Goal: Register for event/course

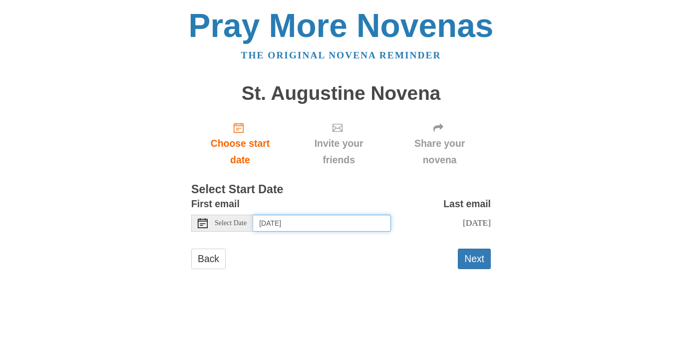
click at [334, 226] on input "[DATE]" at bounding box center [322, 223] width 138 height 17
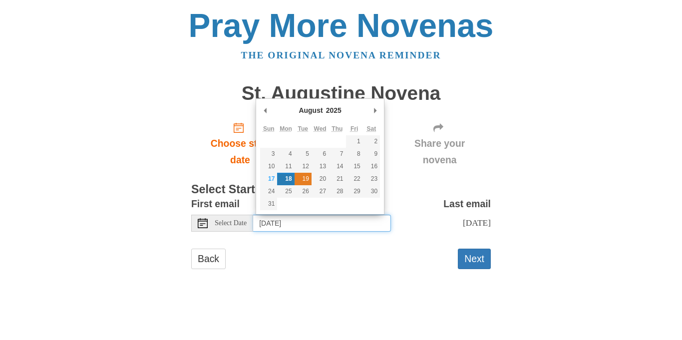
type input "[DATE]"
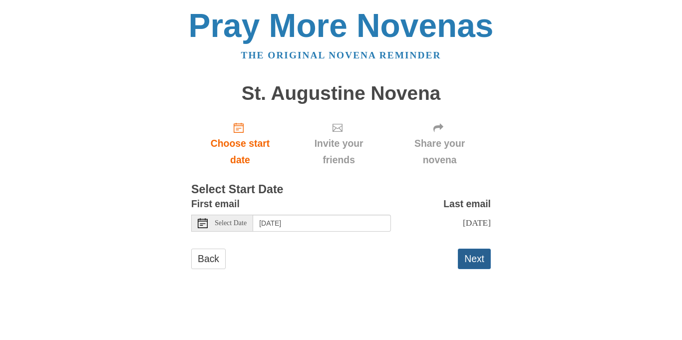
click at [471, 255] on button "Next" at bounding box center [474, 259] width 33 height 20
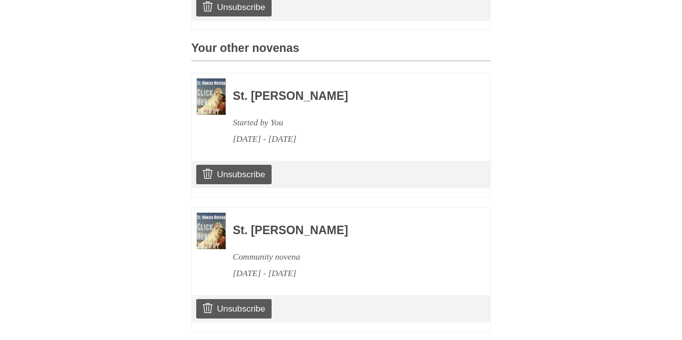
scroll to position [455, 0]
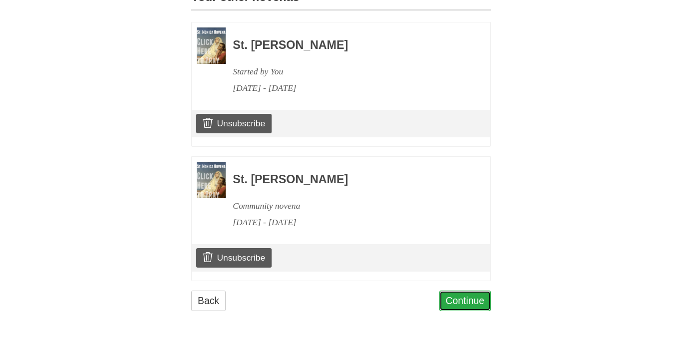
click at [444, 303] on link "Continue" at bounding box center [465, 301] width 52 height 20
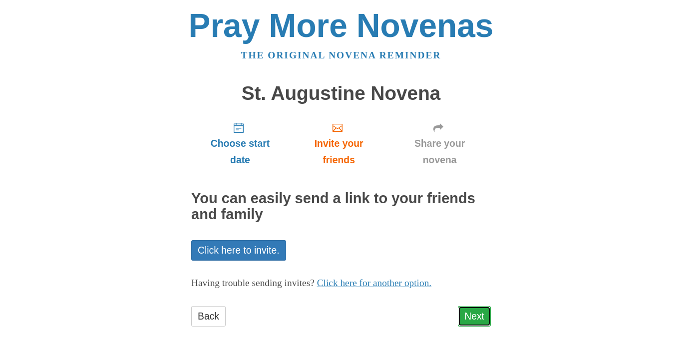
click at [465, 307] on link "Next" at bounding box center [474, 316] width 33 height 20
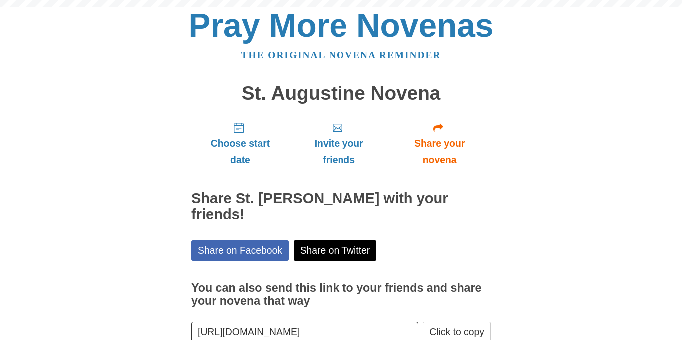
scroll to position [61, 0]
